Goal: Task Accomplishment & Management: Use online tool/utility

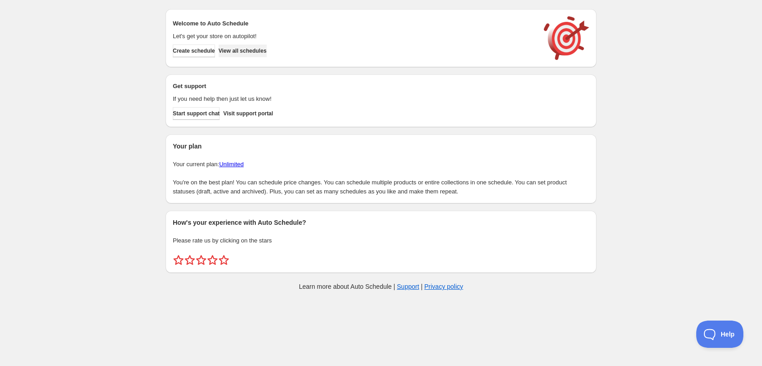
click at [242, 51] on span "View all schedules" at bounding box center [243, 50] width 48 height 7
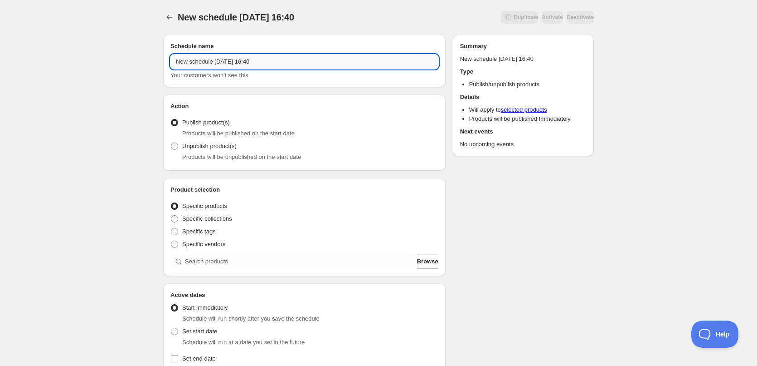
click at [285, 64] on input "New schedule [DATE] 16:40" at bounding box center [305, 61] width 268 height 15
type input "[DATE]"
click at [154, 134] on div "[DATE]. This page is ready [DATE] Duplicate Activate Deactivate More actions Du…" at bounding box center [378, 336] width 453 height 673
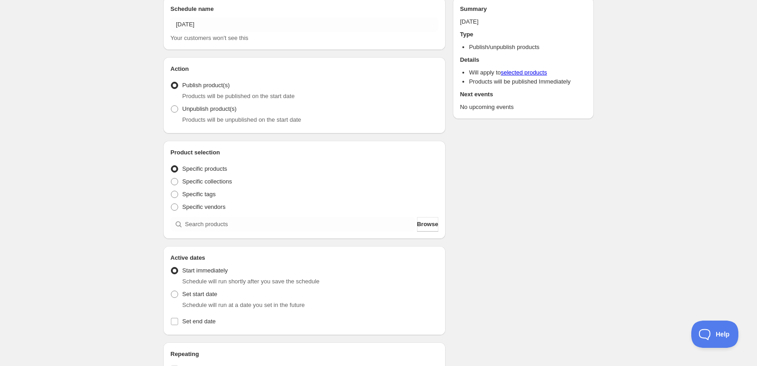
scroll to position [91, 0]
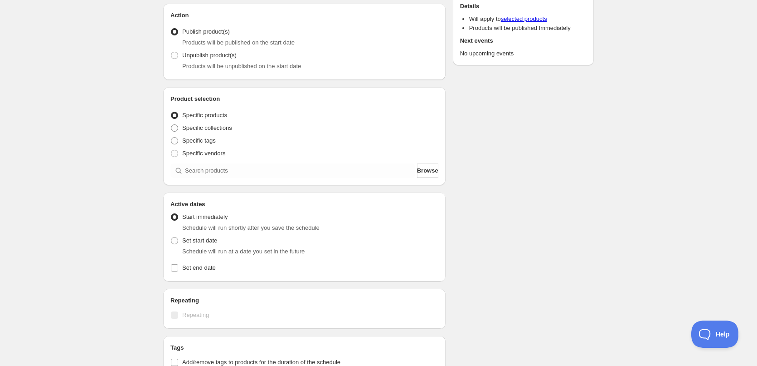
click at [169, 139] on div "Product selection Entity type Specific products Specific collections Specific t…" at bounding box center [304, 136] width 283 height 98
click at [174, 142] on span at bounding box center [174, 140] width 7 height 7
click at [171, 137] on input "Specific tags" at bounding box center [171, 137] width 0 height 0
radio input "true"
click at [194, 178] on div "Product selection Entity type Specific products Specific collections Specific t…" at bounding box center [305, 136] width 268 height 85
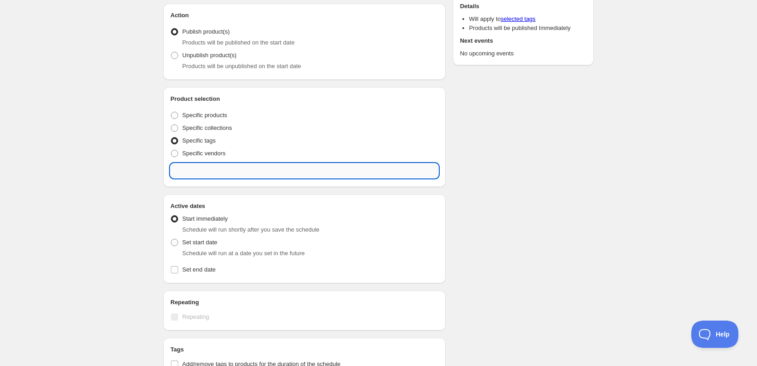
click at [191, 176] on input "text" at bounding box center [305, 170] width 268 height 15
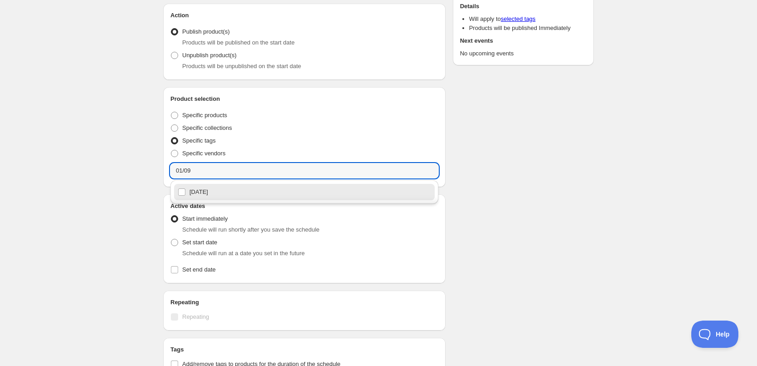
click at [208, 193] on div "[DATE]" at bounding box center [305, 191] width 254 height 13
type input "[DATE]"
checkbox input "true"
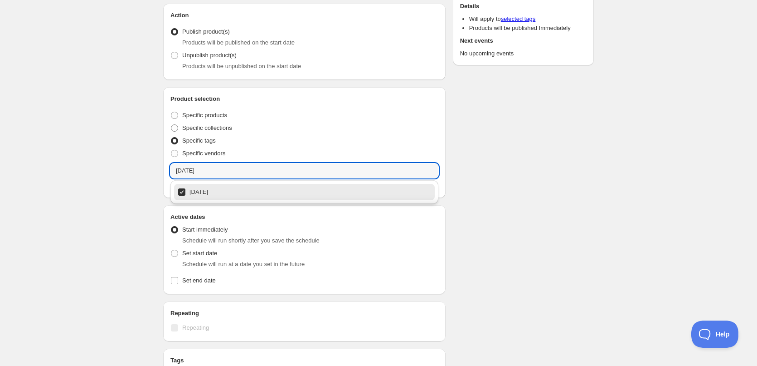
type input "[DATE]"
click at [85, 170] on div "[DATE]. This page is ready [DATE] Duplicate Activate Deactivate More actions Du…" at bounding box center [378, 261] width 757 height 704
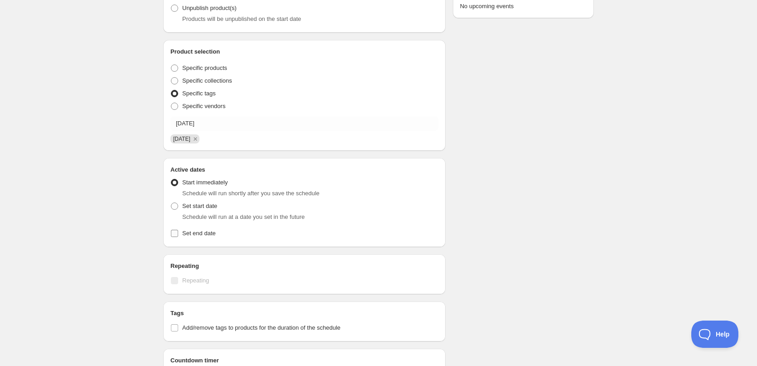
scroll to position [181, 0]
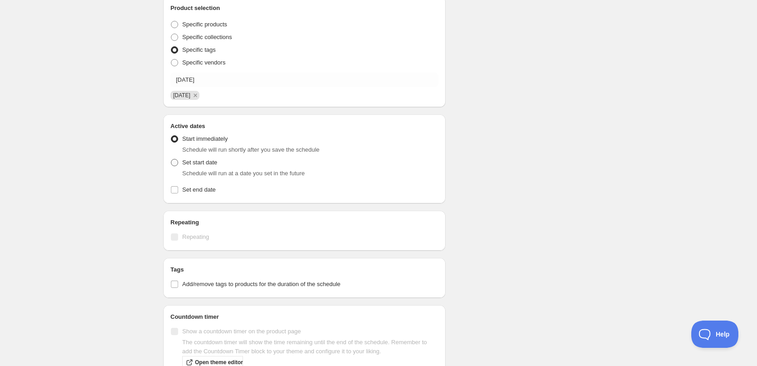
click at [180, 164] on label "Set start date" at bounding box center [194, 162] width 47 height 13
click at [171, 159] on input "Set start date" at bounding box center [171, 159] width 0 height 0
radio input "true"
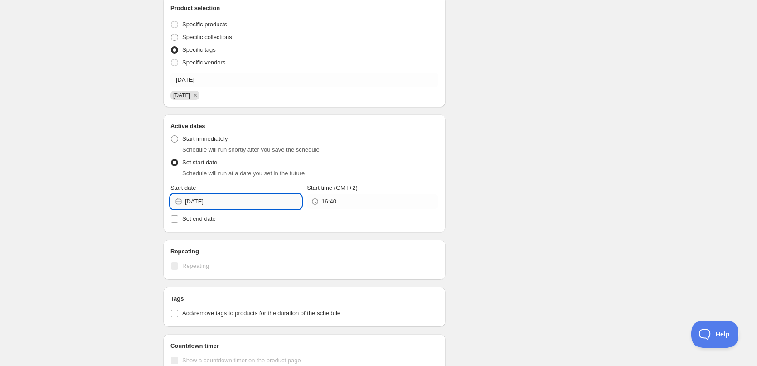
click at [248, 204] on input "[DATE]" at bounding box center [243, 201] width 117 height 15
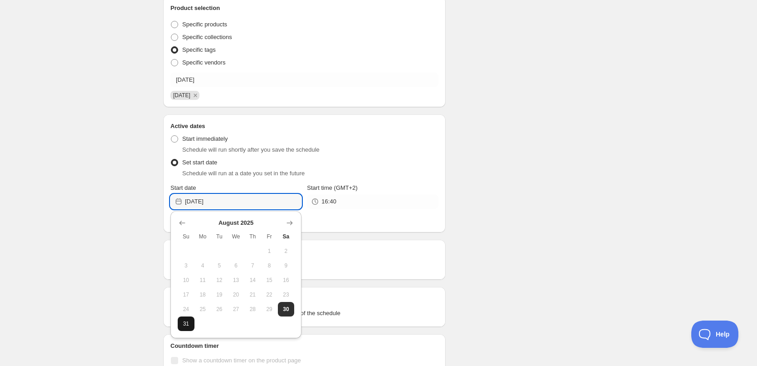
click at [188, 323] on span "31" at bounding box center [186, 323] width 10 height 7
type input "[DATE]"
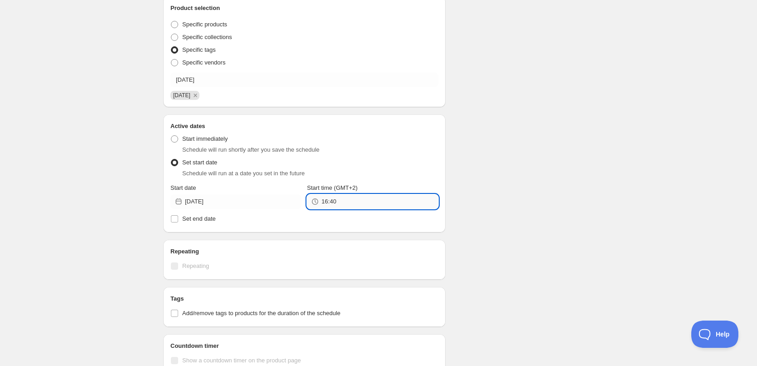
click at [338, 202] on input "16:40" at bounding box center [380, 201] width 117 height 15
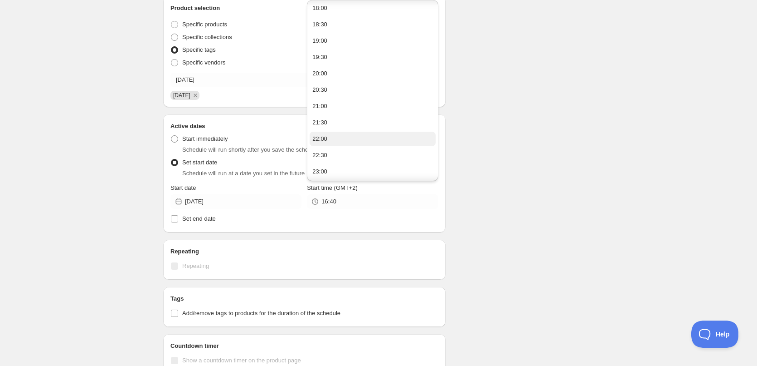
click at [348, 141] on button "22:00" at bounding box center [373, 139] width 126 height 15
type input "22:00"
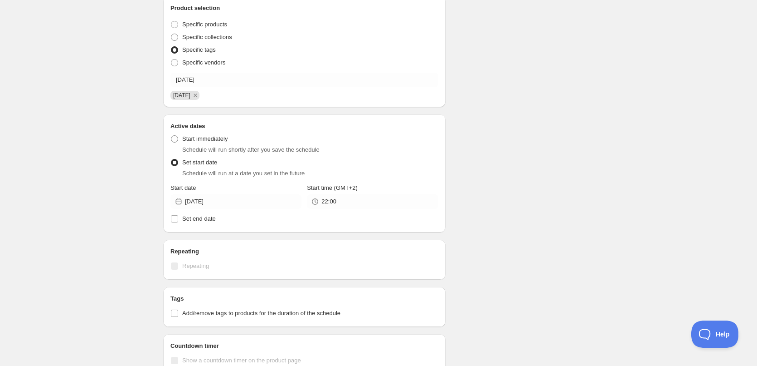
click at [562, 128] on div "Schedule name [DATE] Your customers won't see this Action Action Publish produc…" at bounding box center [375, 190] width 438 height 688
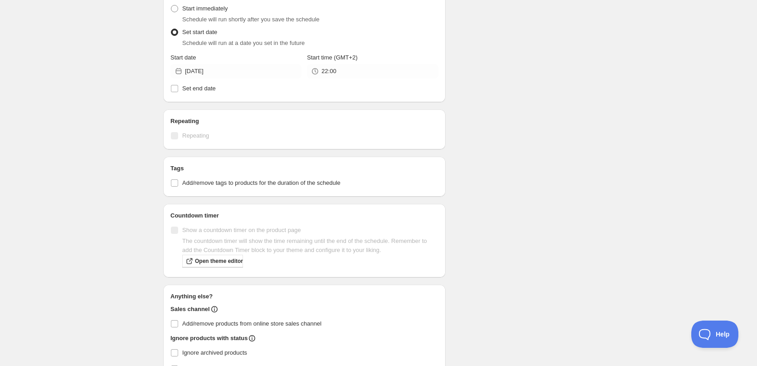
scroll to position [317, 0]
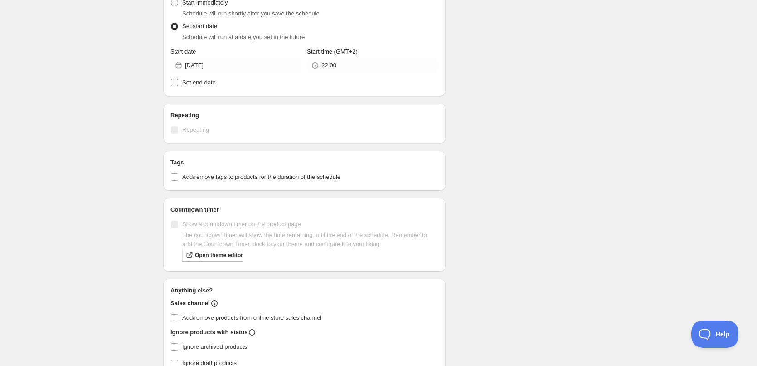
click at [186, 85] on span "Set end date" at bounding box center [199, 82] width 34 height 7
click at [178, 85] on input "Set end date" at bounding box center [174, 82] width 7 height 7
checkbox input "true"
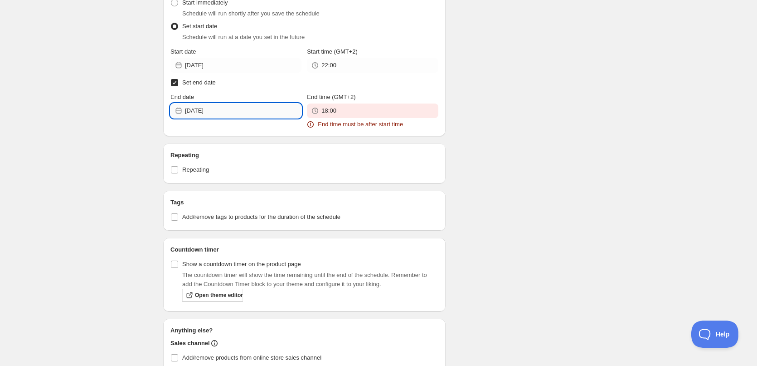
click at [228, 112] on input "[DATE]" at bounding box center [243, 110] width 117 height 15
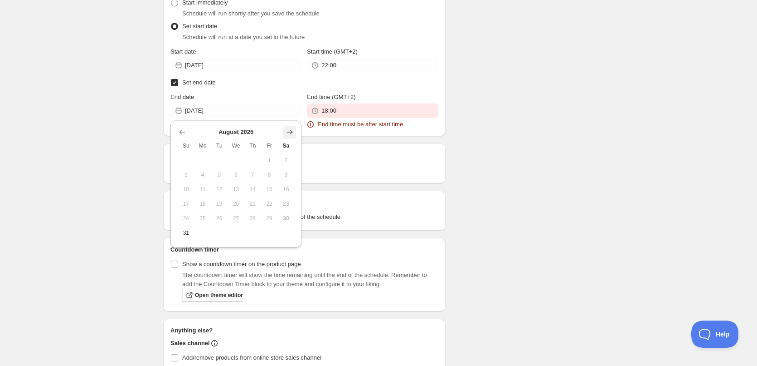
click at [285, 128] on button "Show next month, September 2025" at bounding box center [289, 132] width 13 height 13
click at [204, 162] on span "1" at bounding box center [203, 159] width 10 height 7
type input "[DATE]"
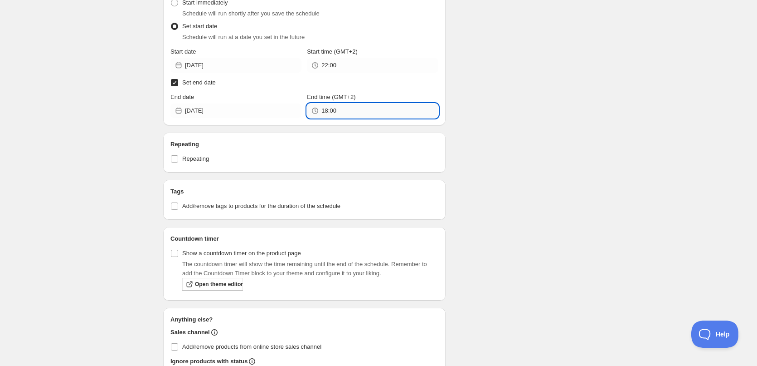
click at [356, 112] on input "18:00" at bounding box center [380, 110] width 117 height 15
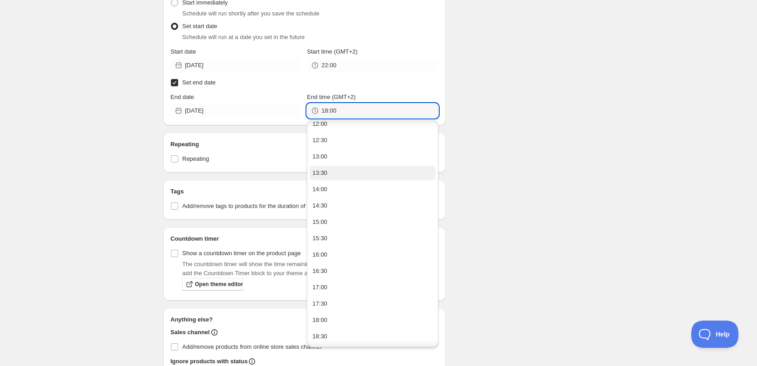
scroll to position [561, 0]
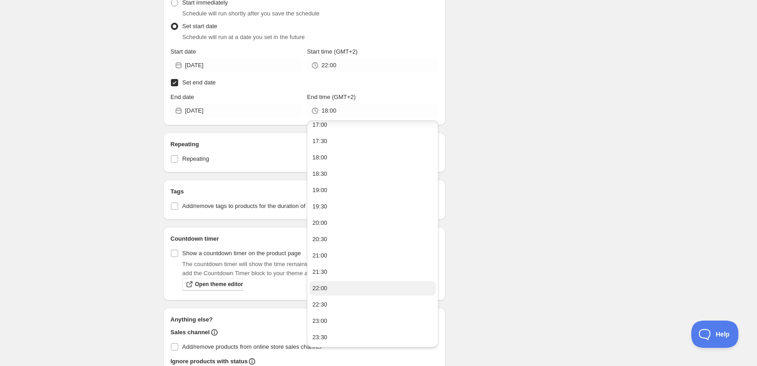
click at [330, 290] on button "22:00" at bounding box center [373, 288] width 126 height 15
type input "22:00"
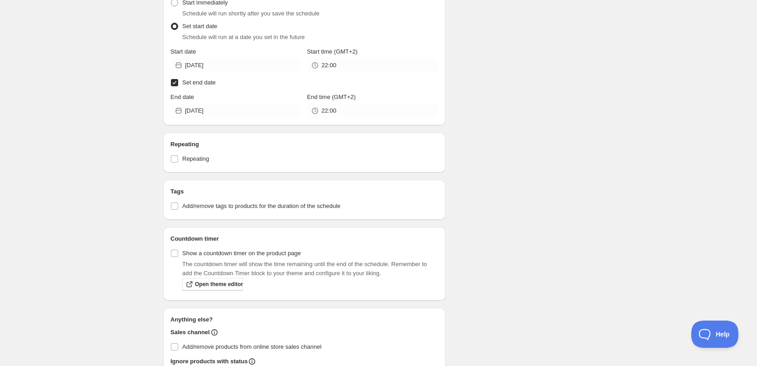
click at [552, 145] on div "Schedule name [DATE] Your customers won't see this Action Action Publish produc…" at bounding box center [375, 90] width 438 height 760
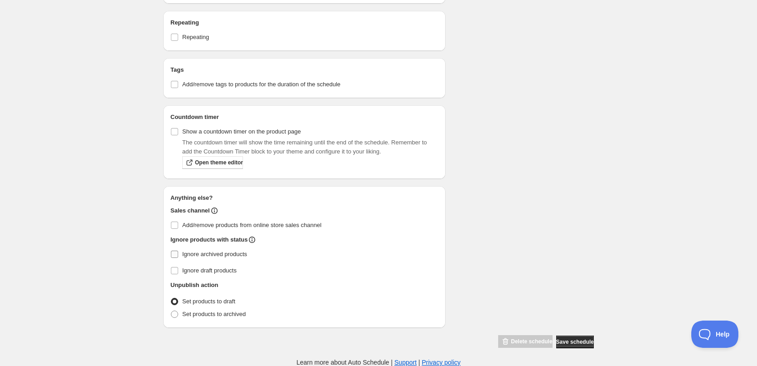
click at [183, 252] on span "Ignore archived products" at bounding box center [214, 253] width 65 height 7
click at [178, 252] on input "Ignore archived products" at bounding box center [174, 253] width 7 height 7
checkbox input "true"
click at [208, 312] on span "Set products to archived" at bounding box center [213, 313] width 63 height 7
click at [171, 311] on input "Set products to archived" at bounding box center [171, 310] width 0 height 0
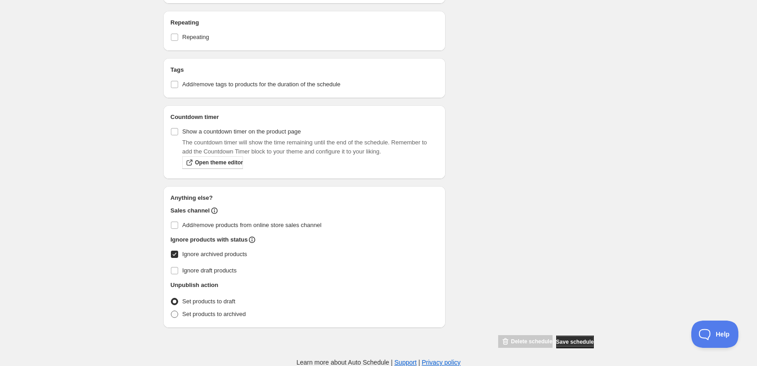
radio input "true"
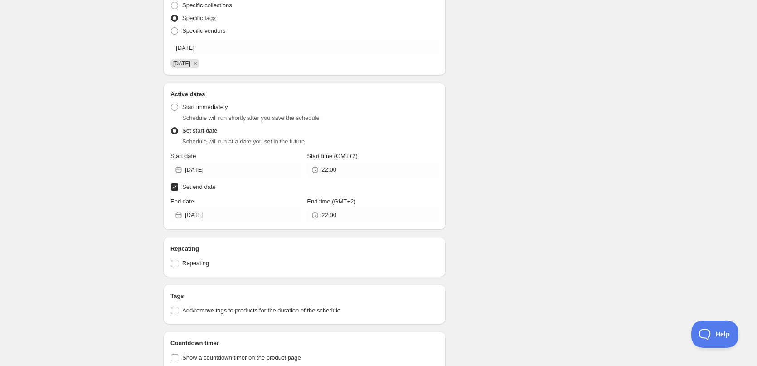
scroll to position [212, 0]
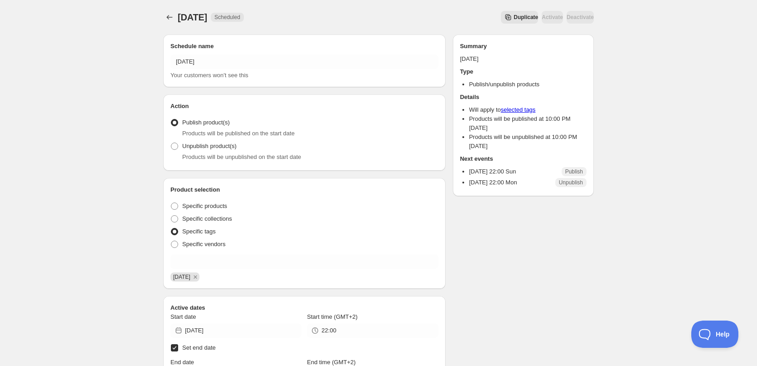
click at [170, 10] on div "[DATE]. This page is ready [DATE] Scheduled Duplicate Activate Deactivate More …" at bounding box center [378, 17] width 431 height 34
click at [170, 13] on icon "Schedules" at bounding box center [169, 17] width 9 height 9
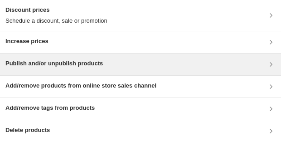
click at [65, 74] on div "Publish and/or unpublish products" at bounding box center [140, 65] width 281 height 22
